Goal: Task Accomplishment & Management: Complete application form

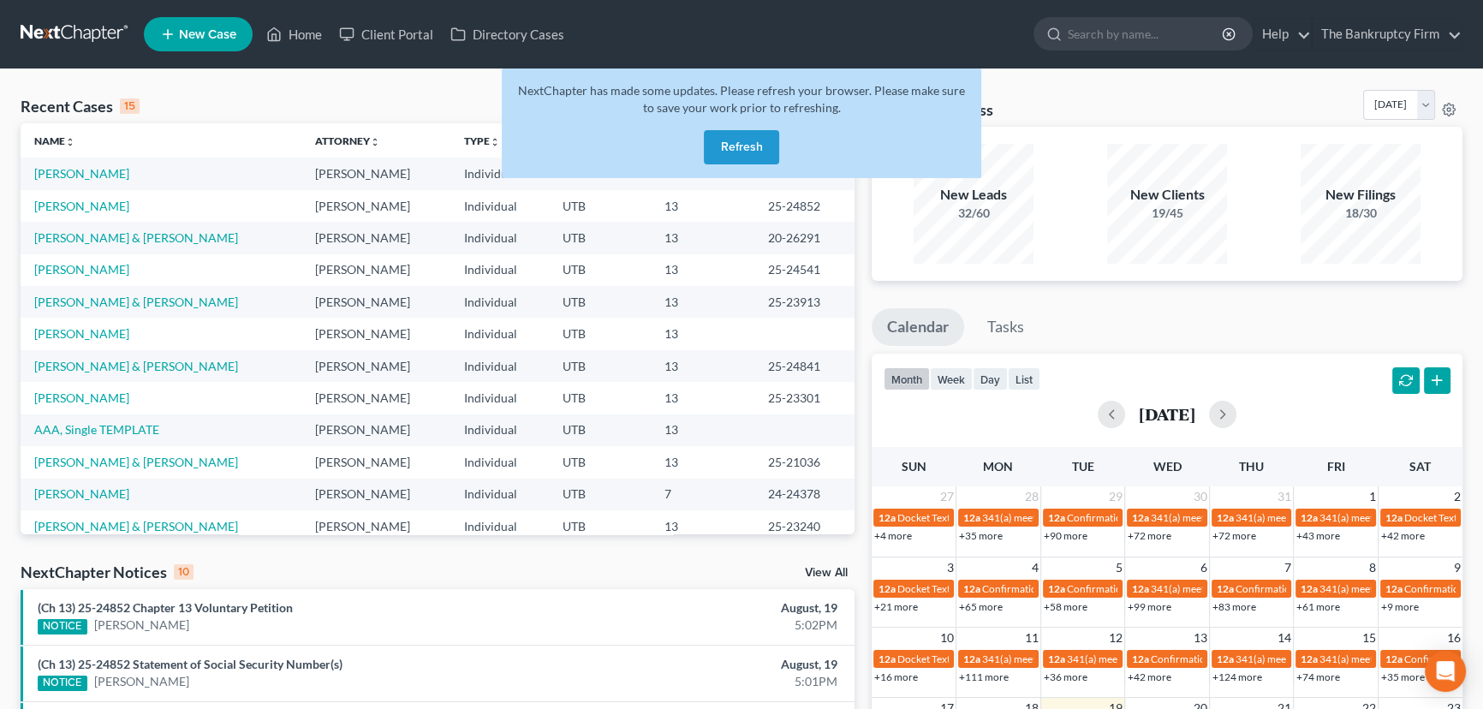
click at [747, 138] on button "Refresh" at bounding box center [741, 147] width 75 height 34
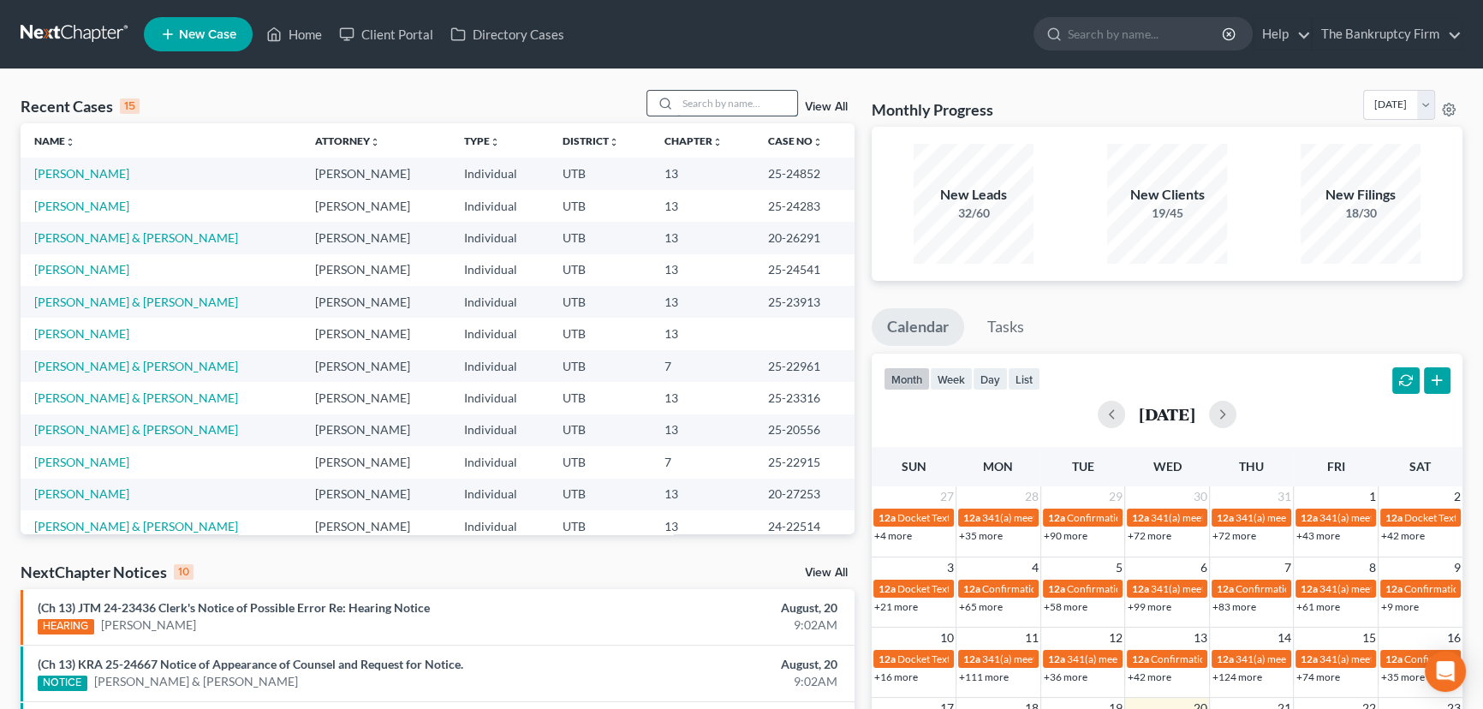
click at [698, 102] on input "search" at bounding box center [737, 103] width 120 height 25
type input "[PERSON_NAME]"
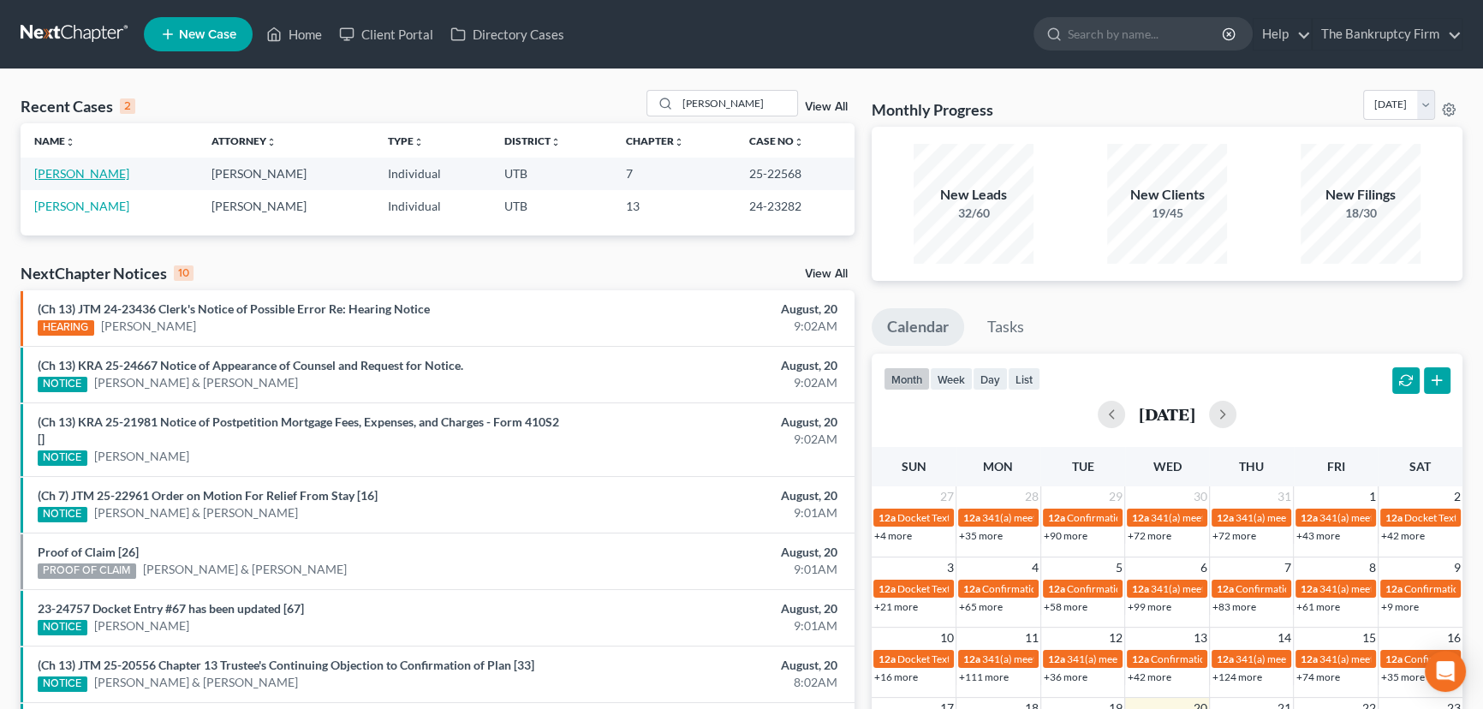
click at [57, 177] on link "[PERSON_NAME]" at bounding box center [81, 173] width 95 height 15
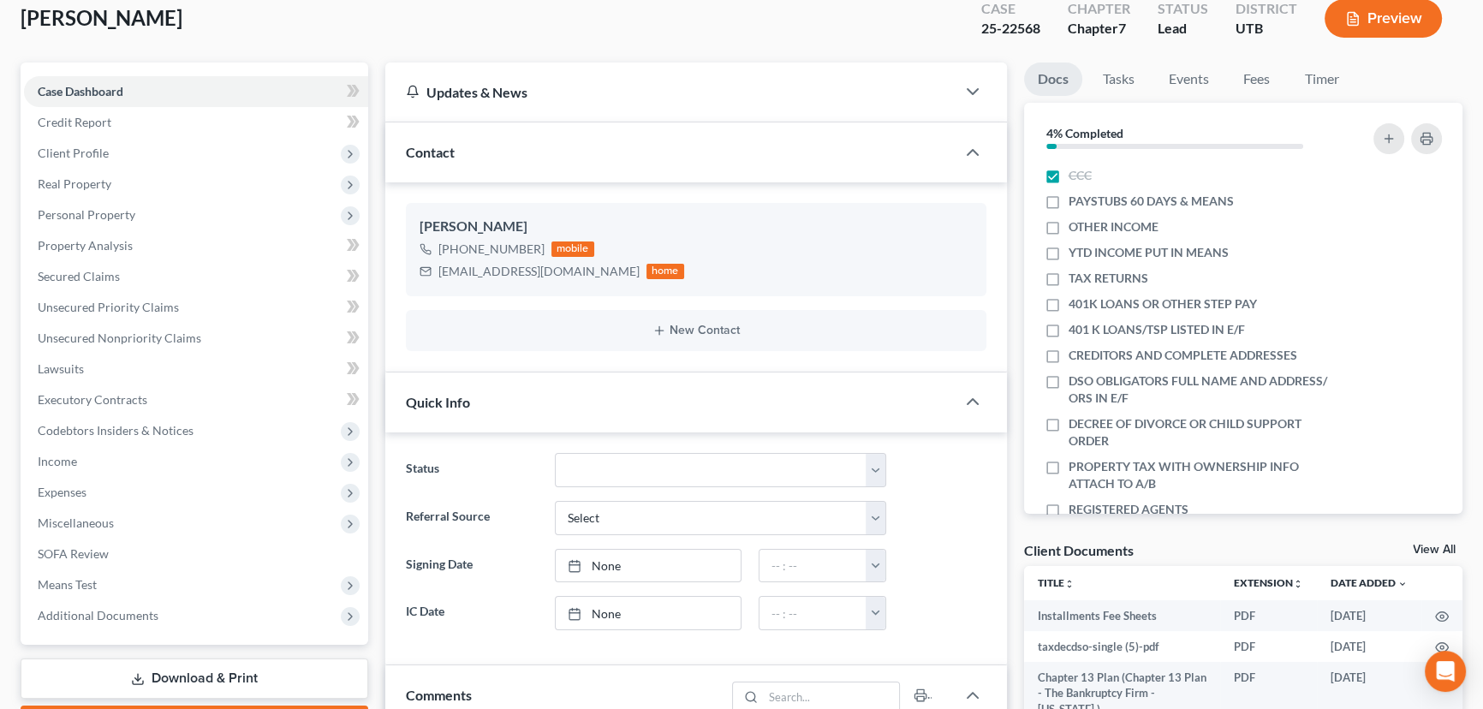
scroll to position [389, 0]
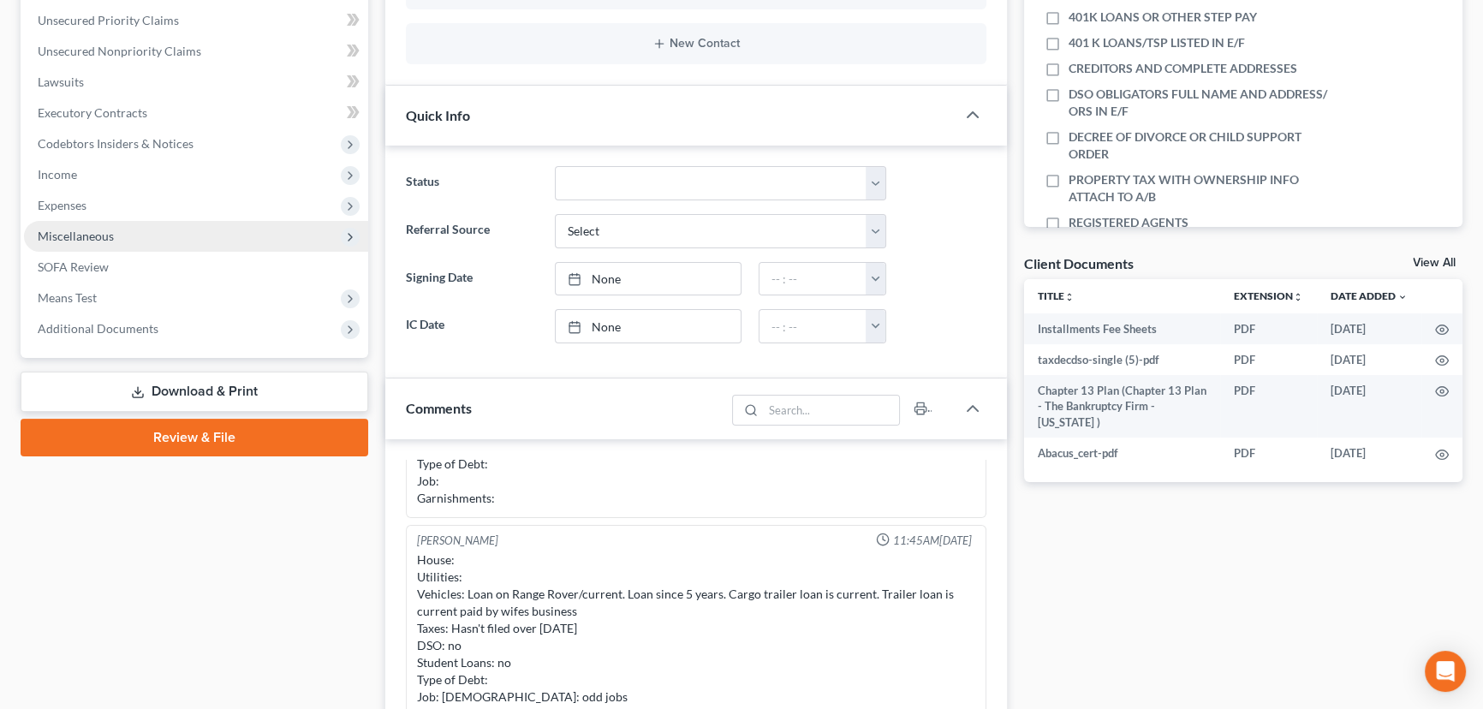
click at [87, 238] on span "Miscellaneous" at bounding box center [76, 236] width 76 height 15
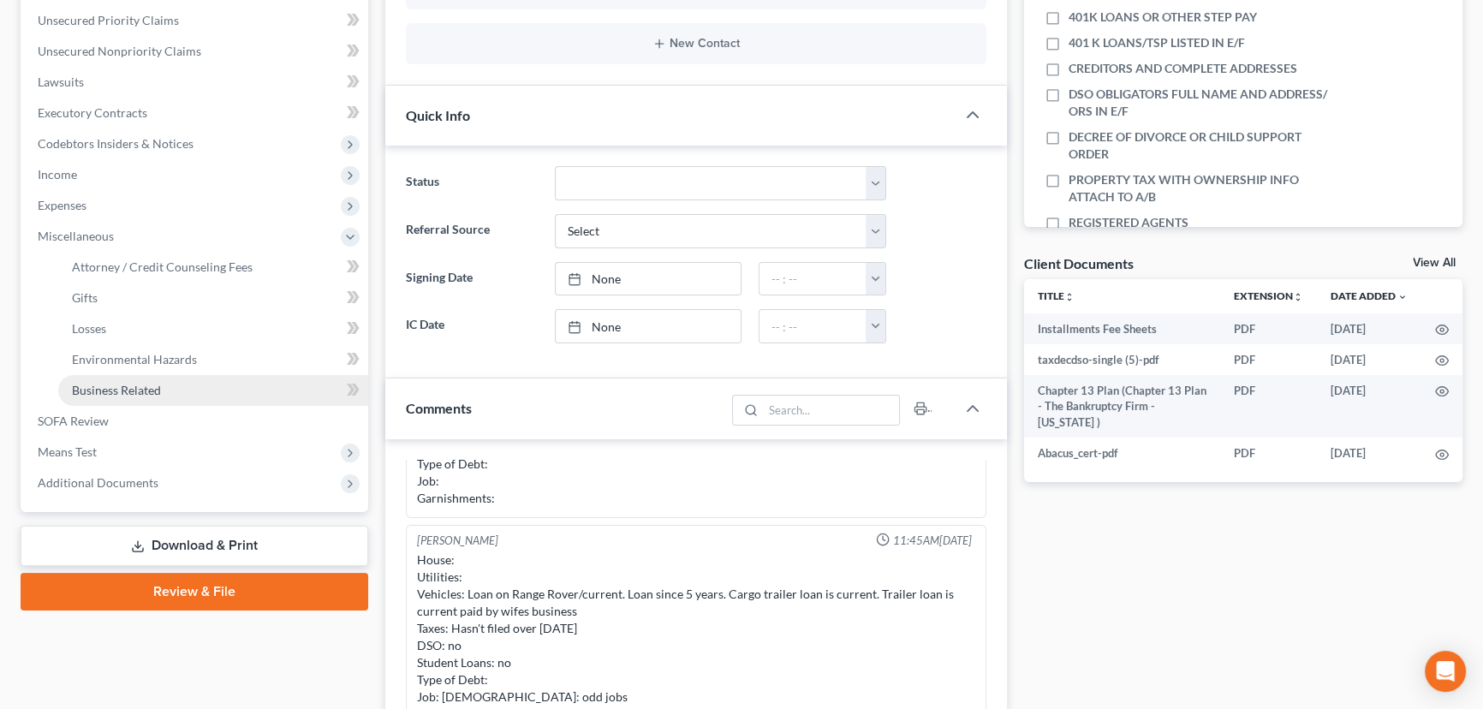
click at [135, 390] on span "Business Related" at bounding box center [116, 390] width 89 height 15
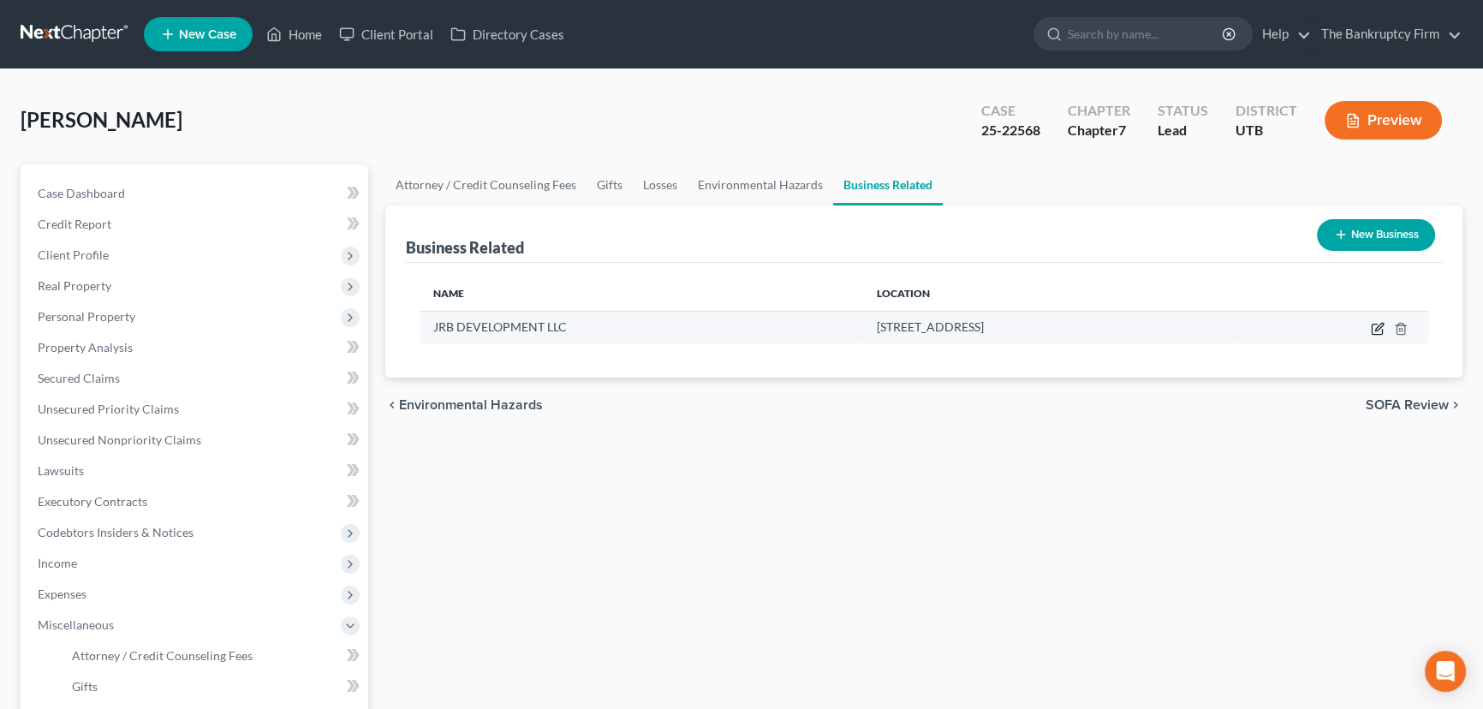
click at [1375, 325] on icon "button" at bounding box center [1378, 329] width 14 height 14
select select "member"
select select "46"
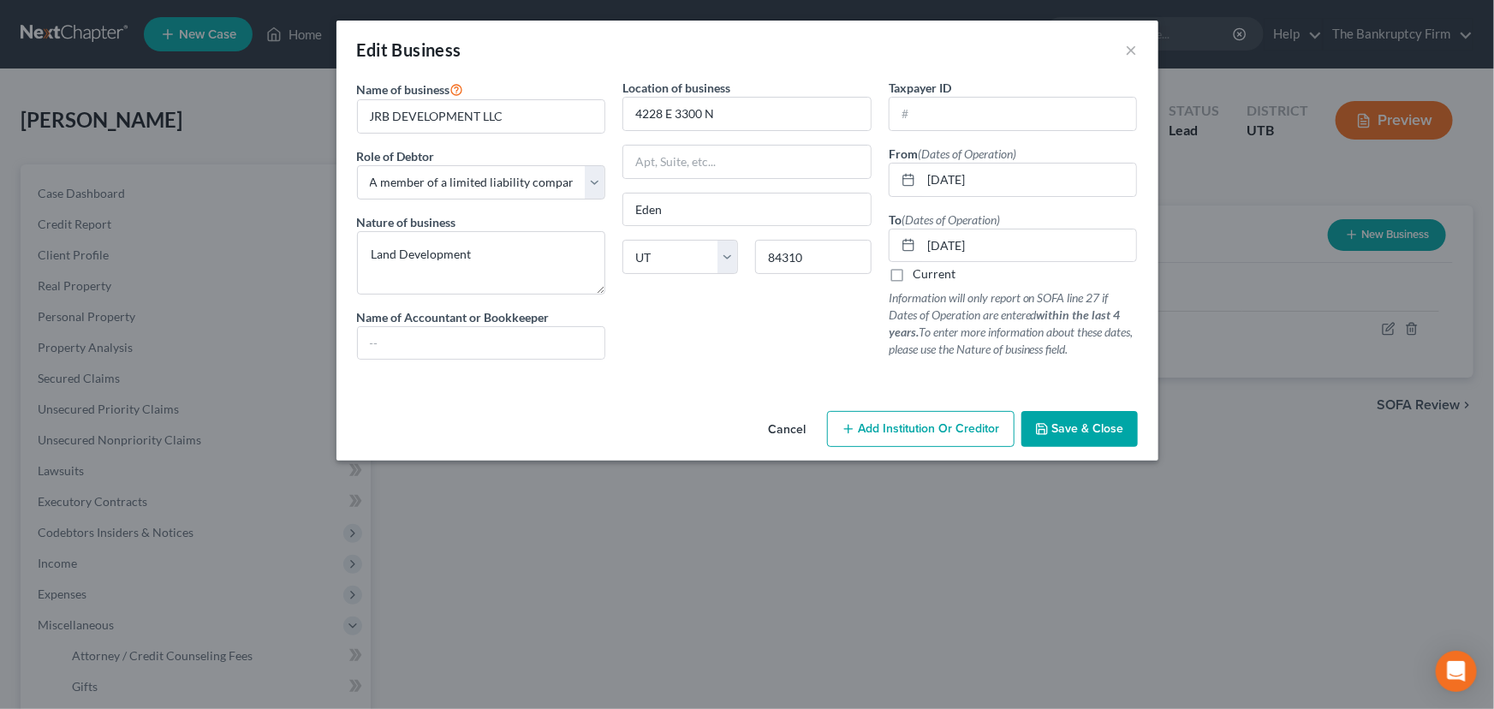
click at [1079, 423] on span "Save & Close" at bounding box center [1088, 428] width 72 height 15
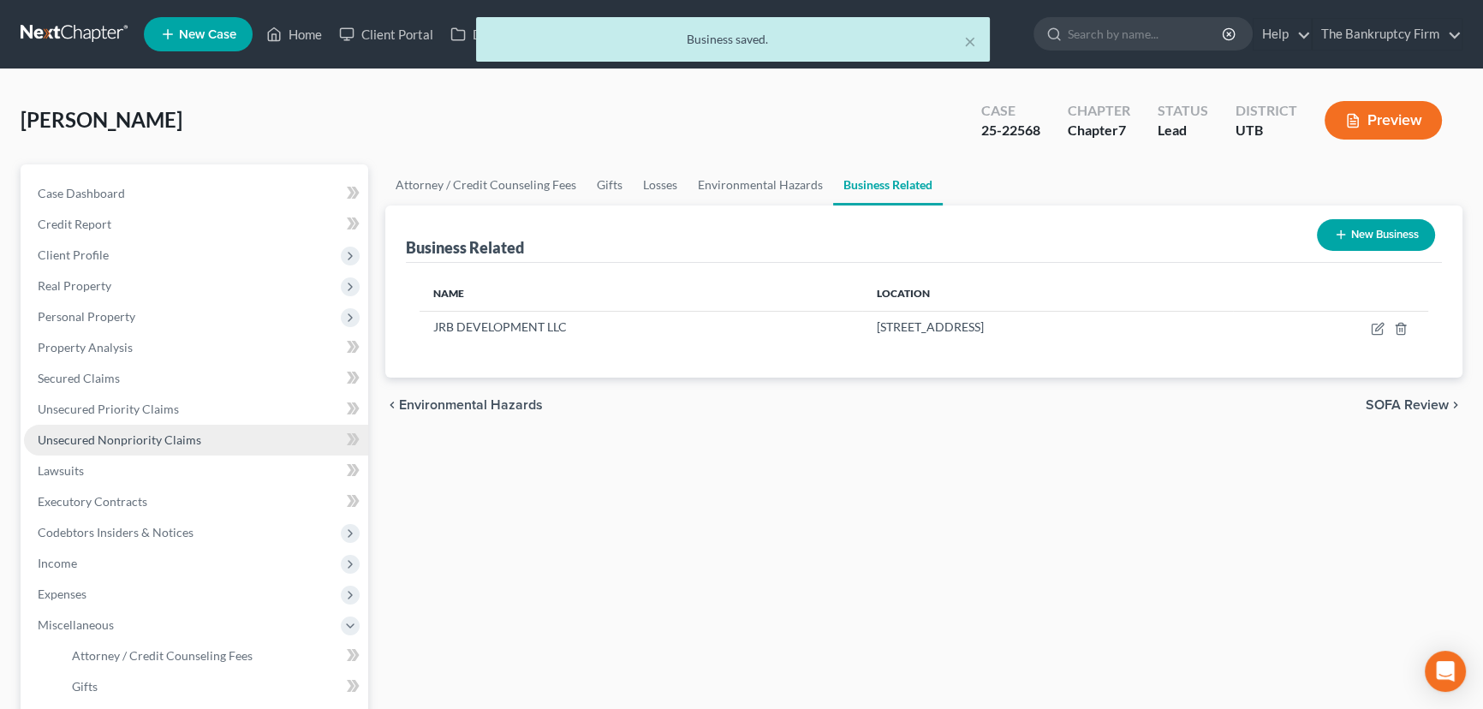
click at [96, 435] on span "Unsecured Nonpriority Claims" at bounding box center [120, 439] width 164 height 15
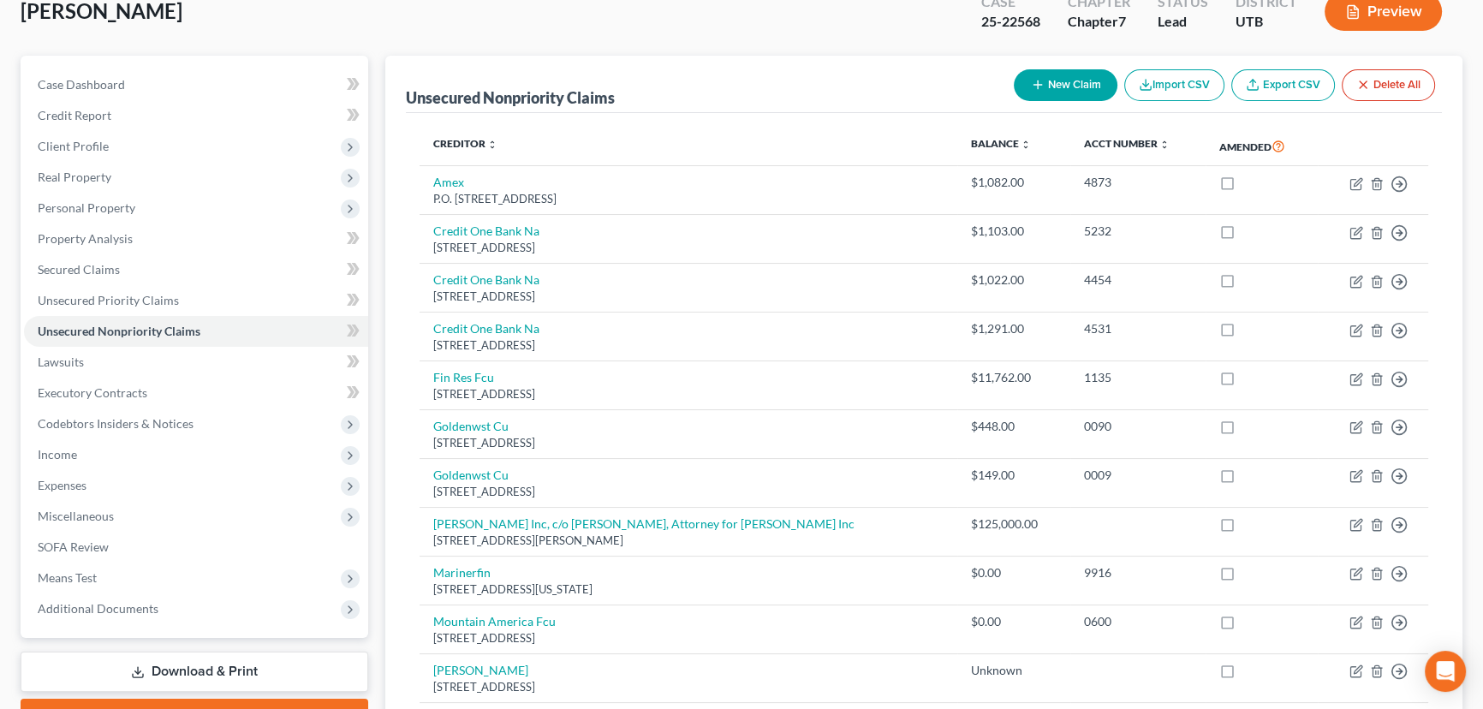
scroll to position [81, 0]
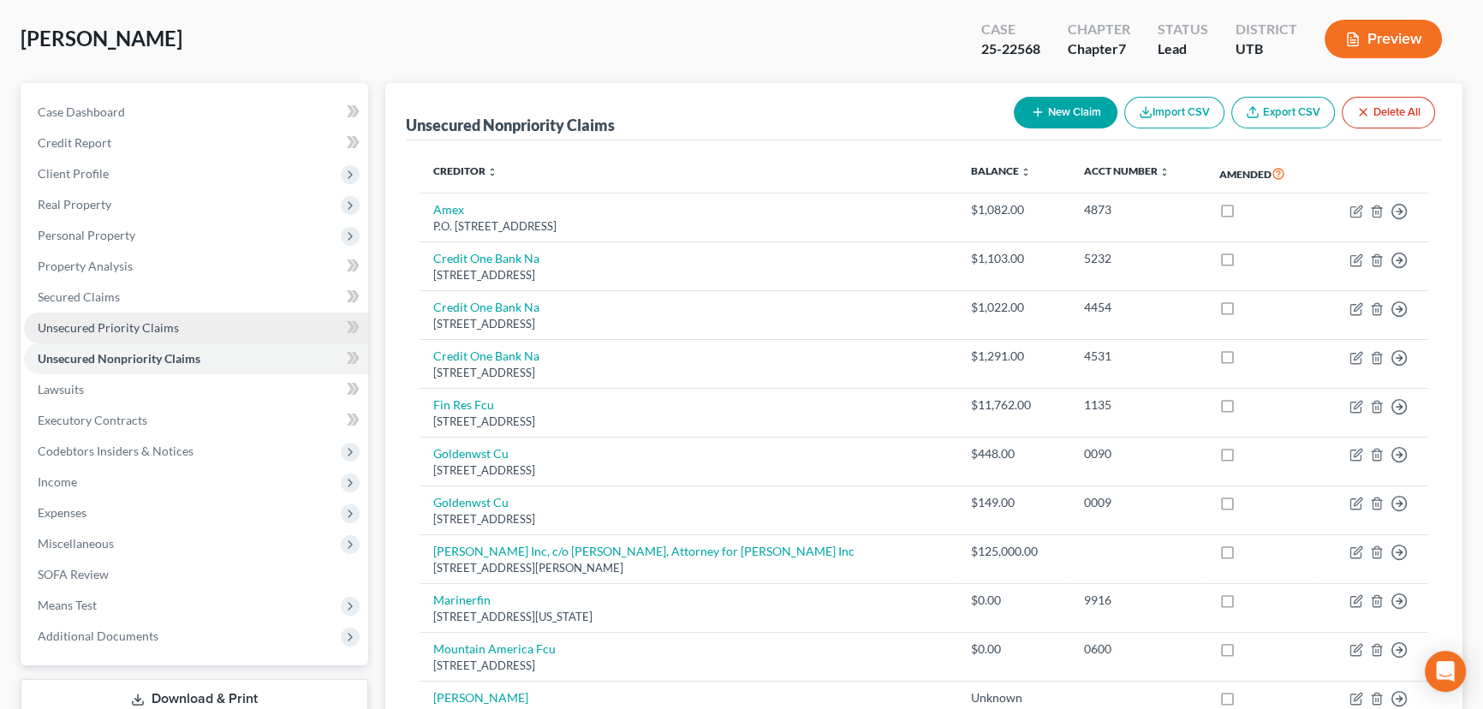
drag, startPoint x: 131, startPoint y: 322, endPoint x: 142, endPoint y: 325, distance: 11.6
click at [131, 322] on span "Unsecured Priority Claims" at bounding box center [108, 327] width 141 height 15
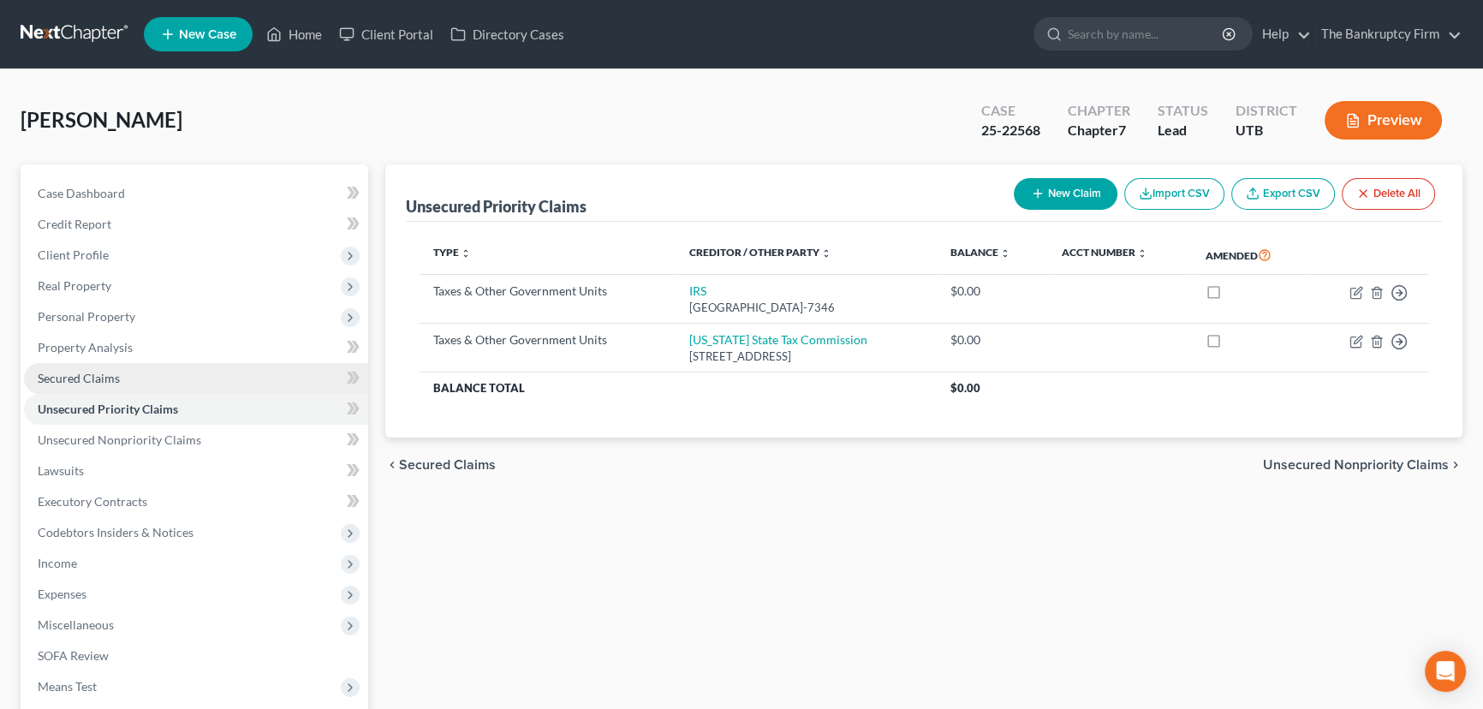
click at [80, 378] on span "Secured Claims" at bounding box center [79, 378] width 82 height 15
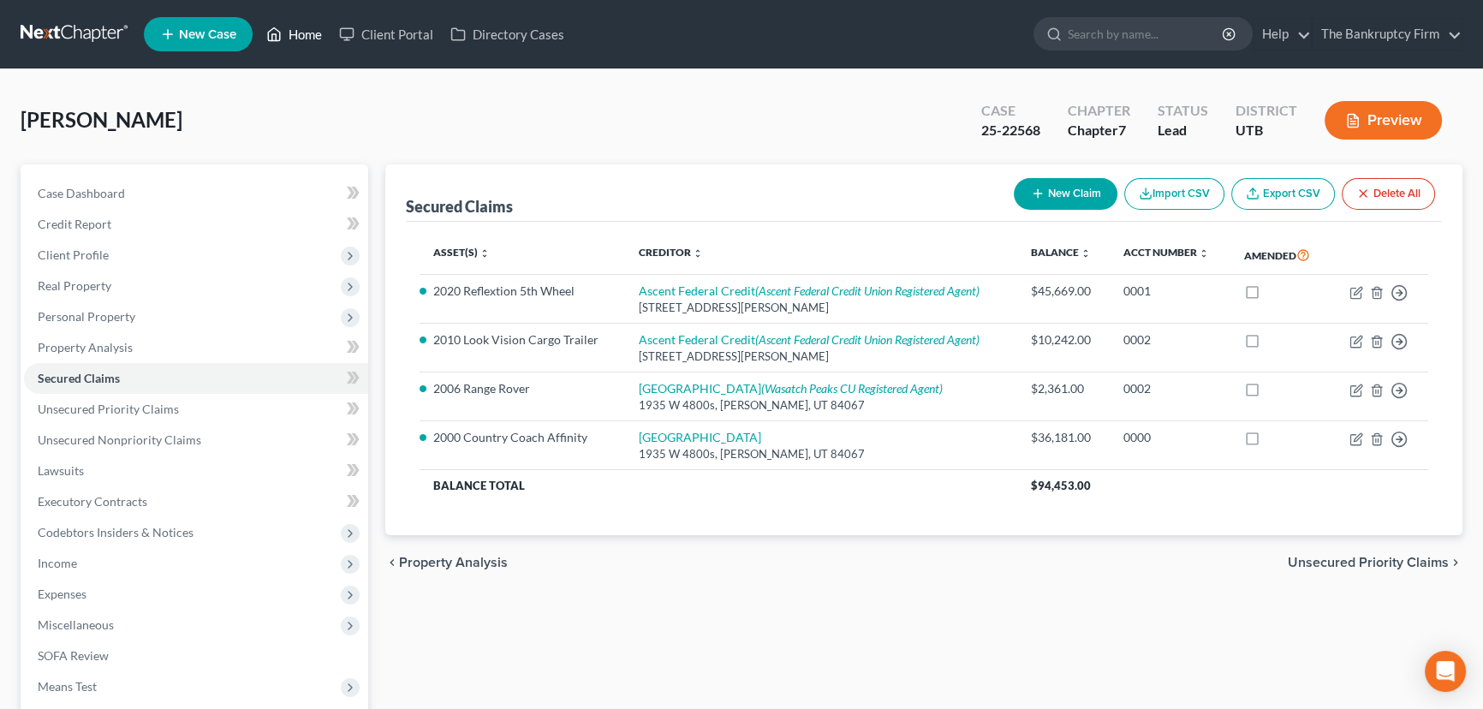
click at [305, 37] on link "Home" at bounding box center [294, 34] width 73 height 31
